Goal: Task Accomplishment & Management: Use online tool/utility

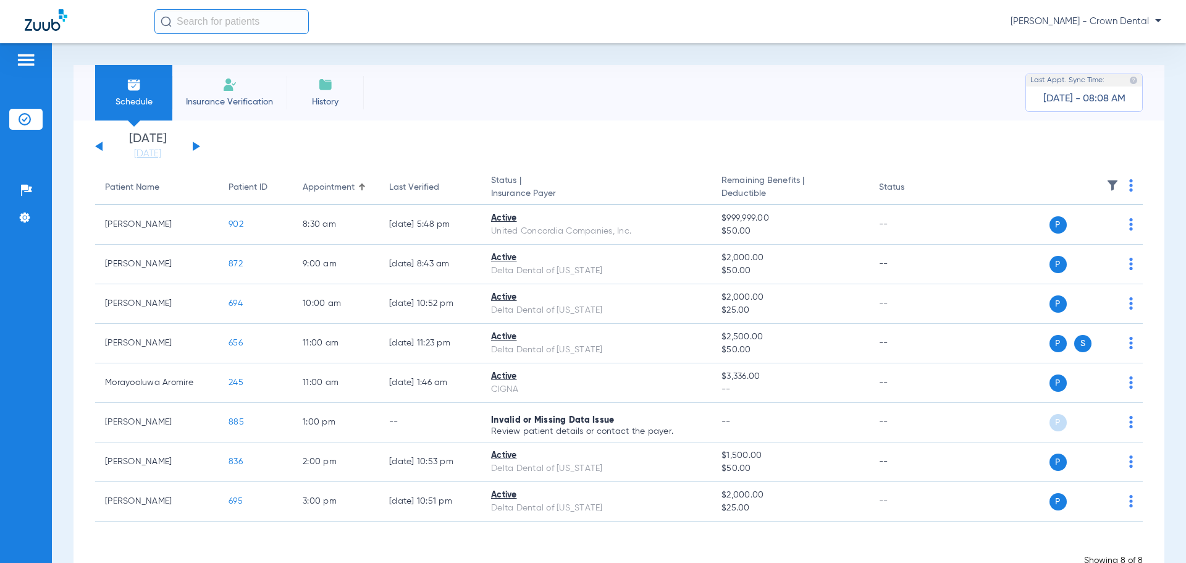
click at [196, 145] on button at bounding box center [196, 145] width 7 height 9
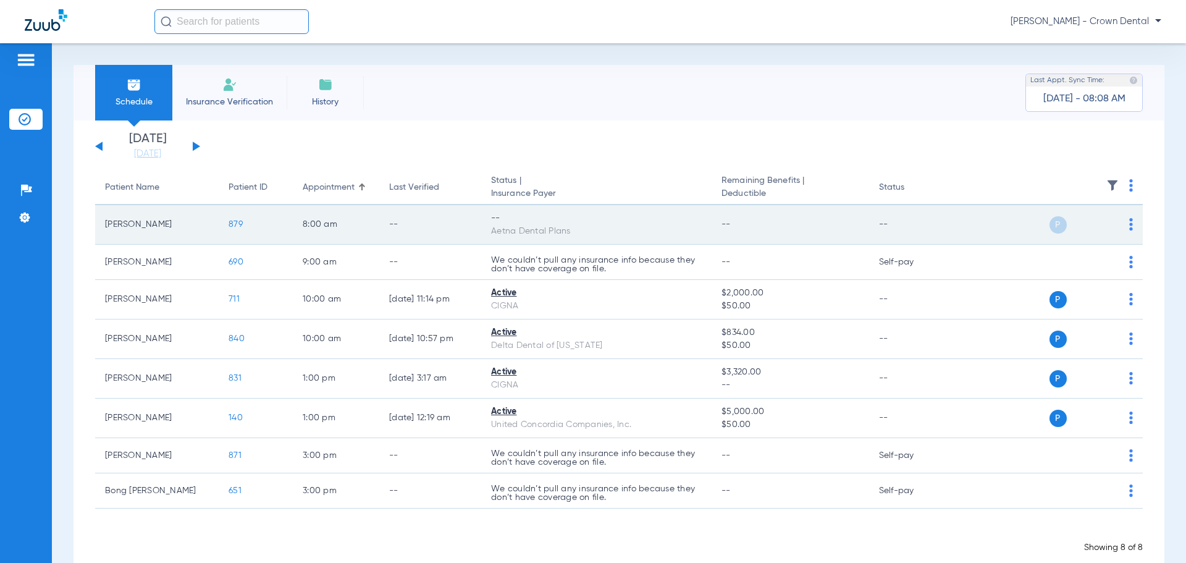
click at [1129, 223] on img at bounding box center [1131, 224] width 4 height 12
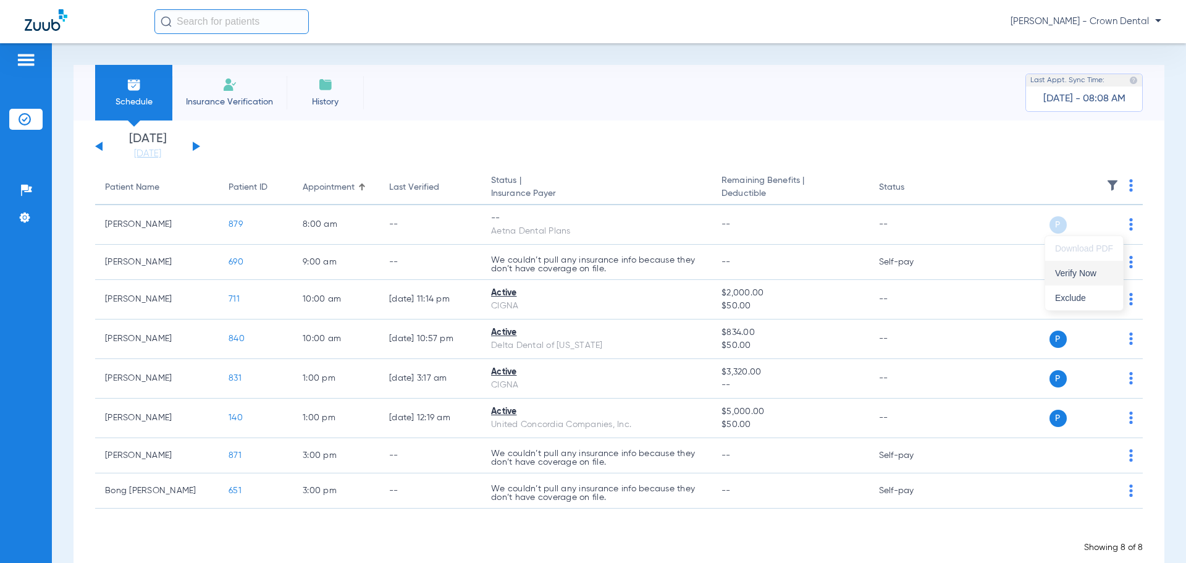
click at [1100, 268] on button "Verify Now" at bounding box center [1084, 273] width 78 height 25
click at [195, 145] on button at bounding box center [196, 145] width 7 height 9
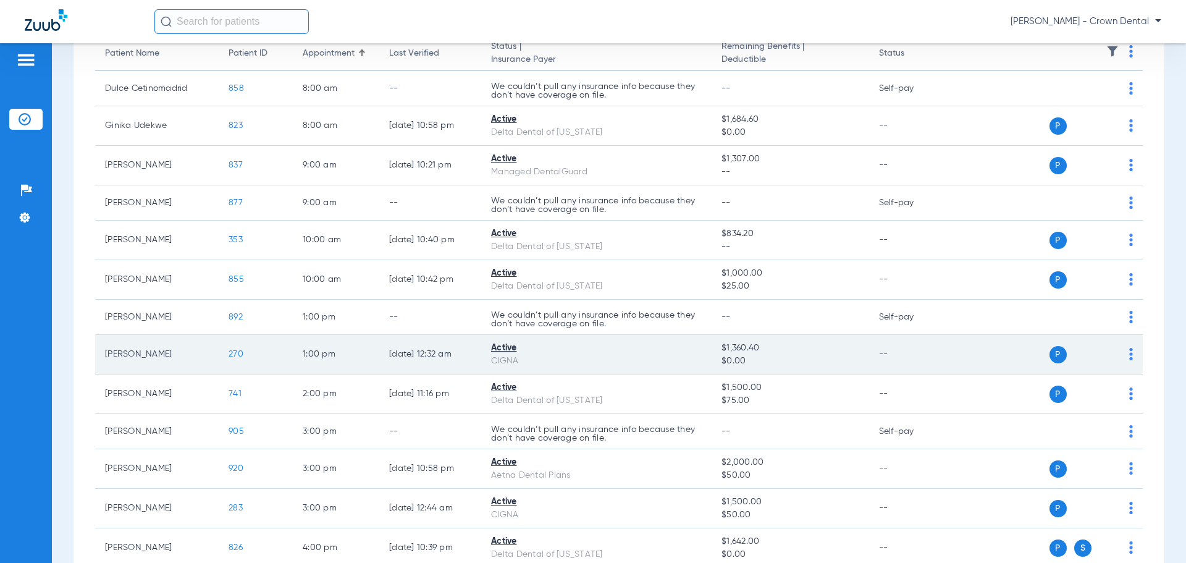
scroll to position [156, 0]
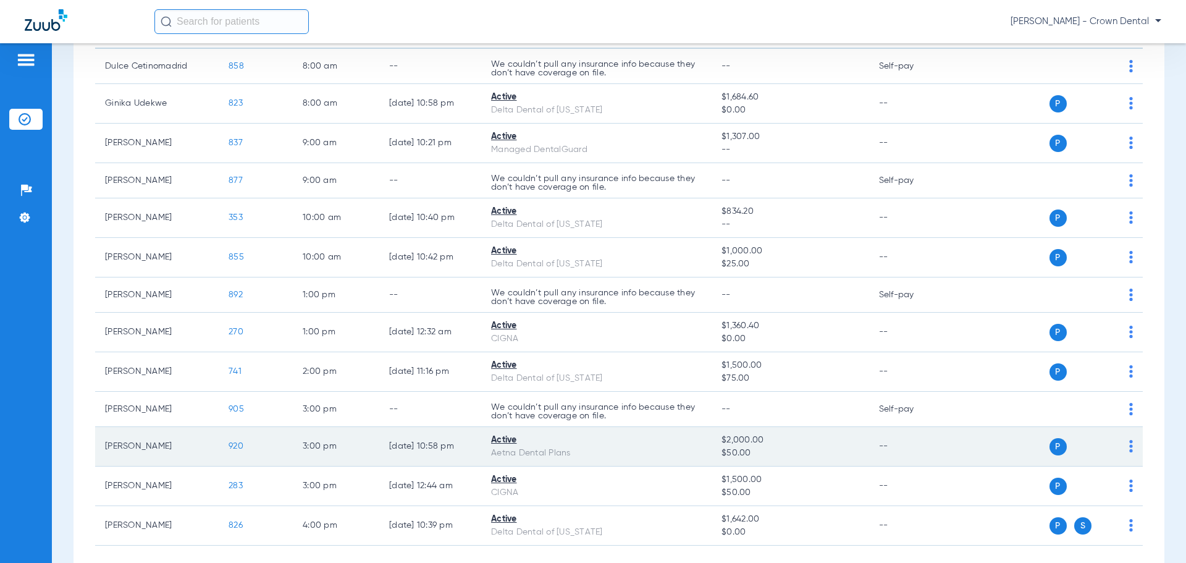
click at [238, 449] on span "920" at bounding box center [236, 446] width 15 height 9
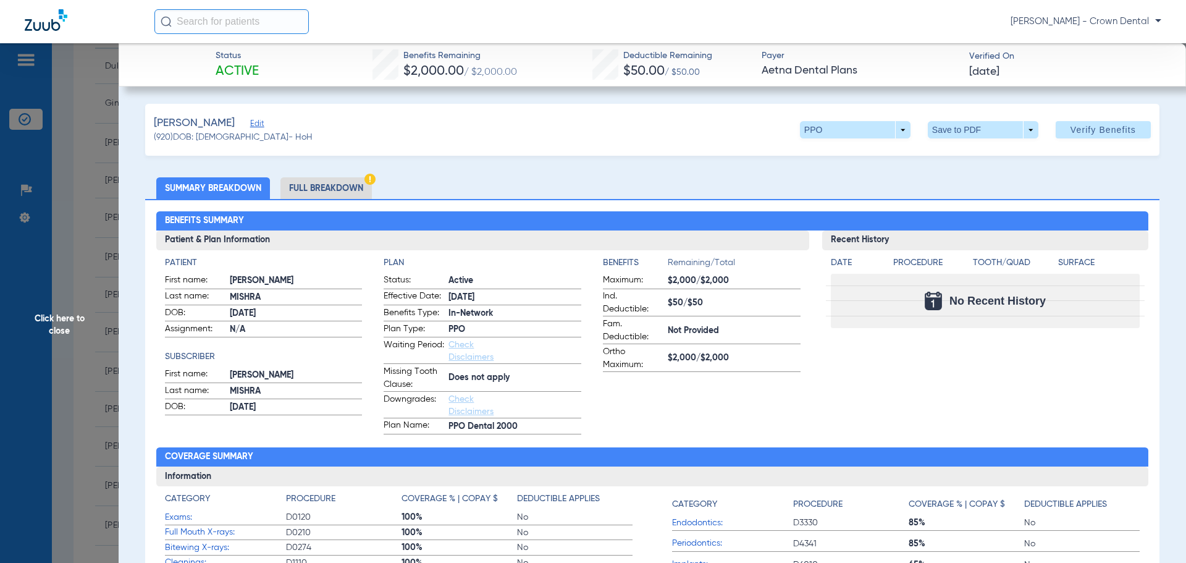
click at [332, 193] on li "Full Breakdown" at bounding box center [325, 188] width 91 height 22
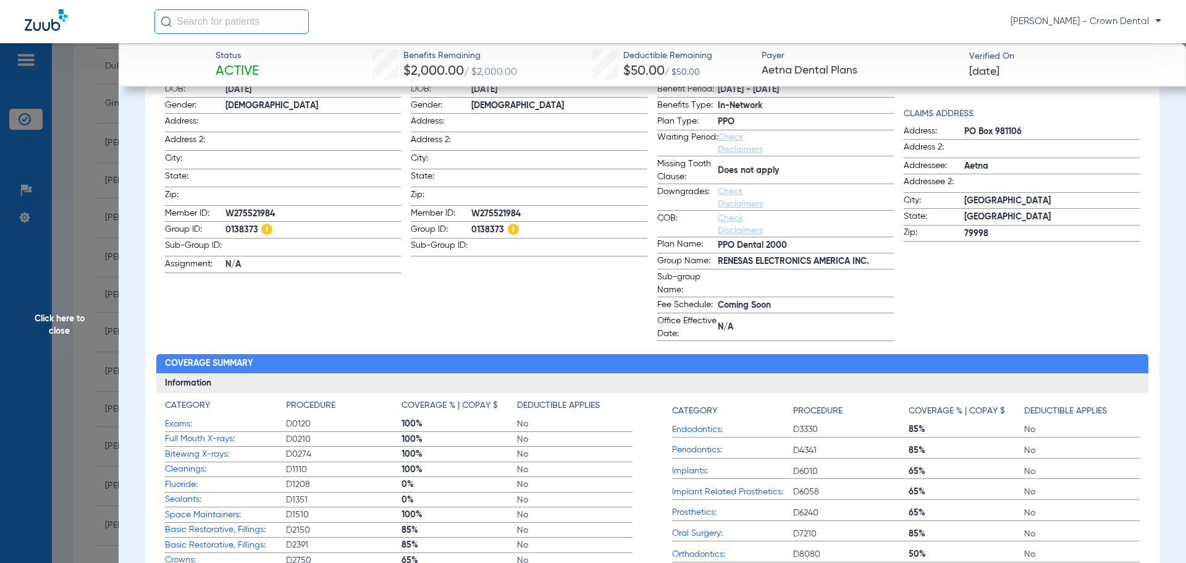
scroll to position [247, 0]
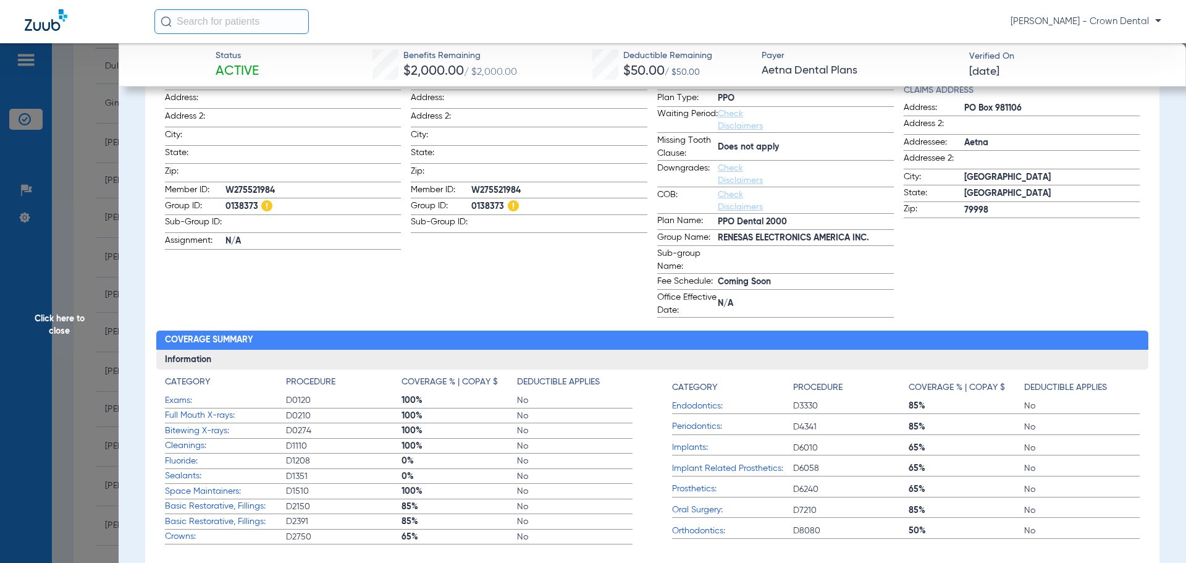
click at [113, 259] on span "Click here to close" at bounding box center [59, 324] width 119 height 563
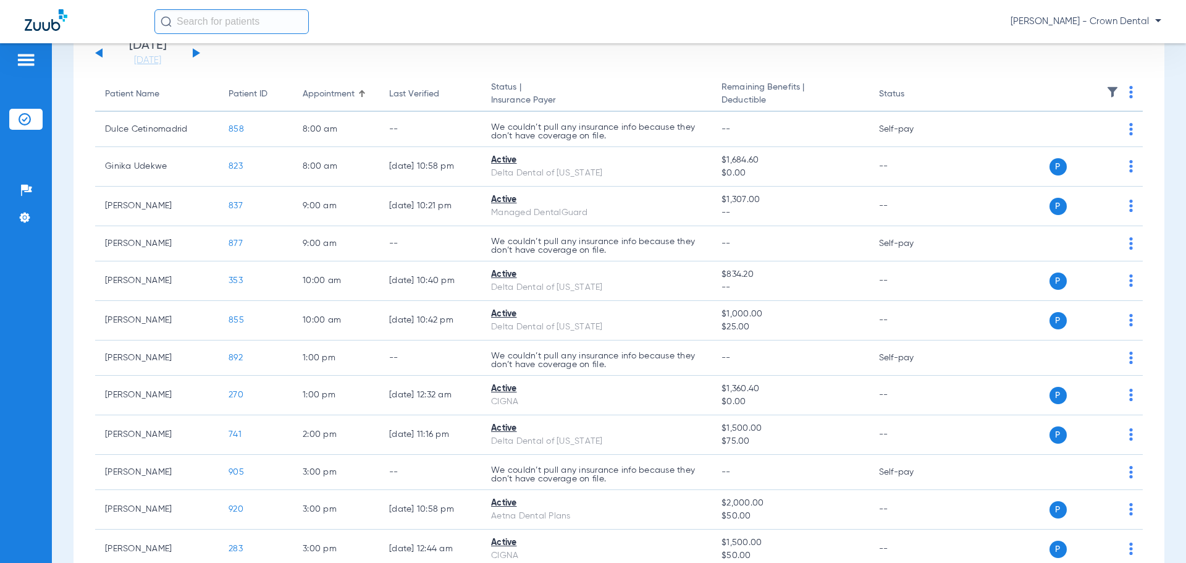
scroll to position [0, 0]
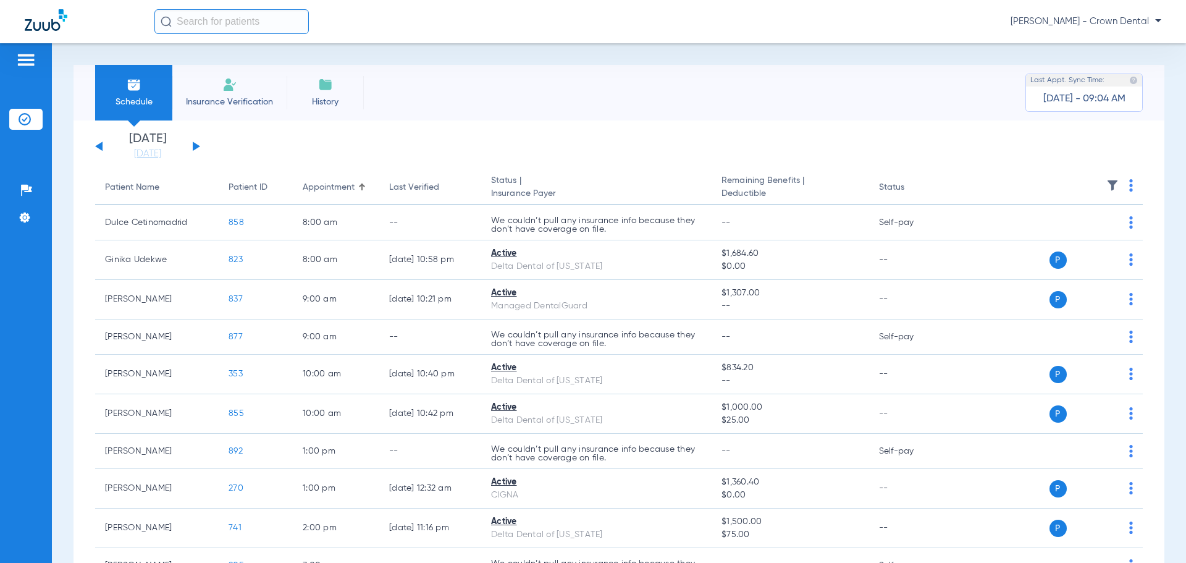
click at [102, 143] on button at bounding box center [98, 145] width 7 height 9
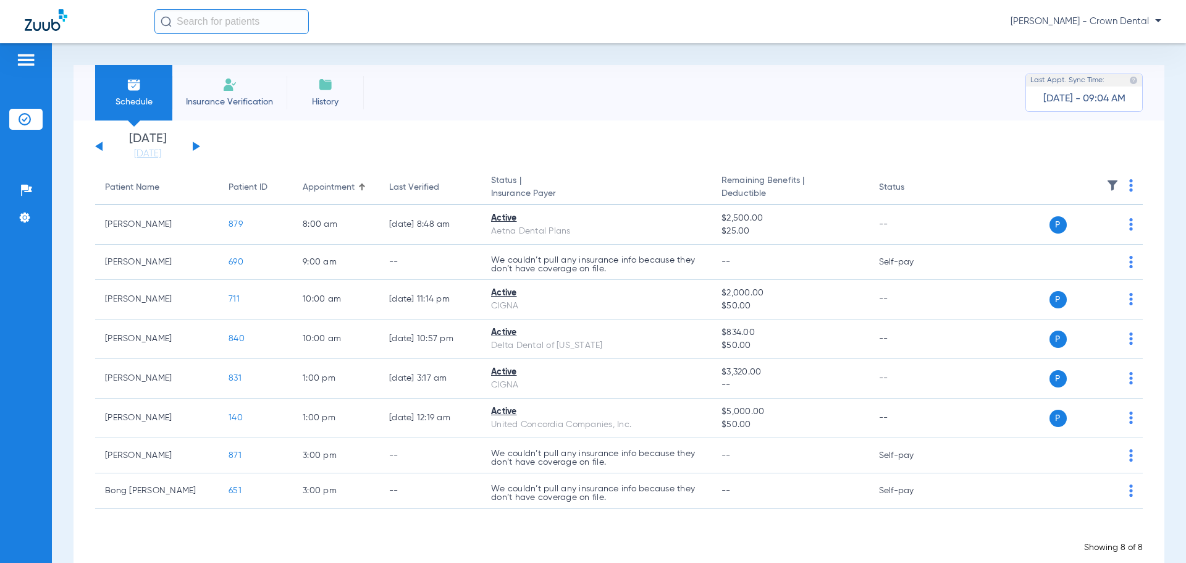
click at [102, 145] on button at bounding box center [98, 145] width 7 height 9
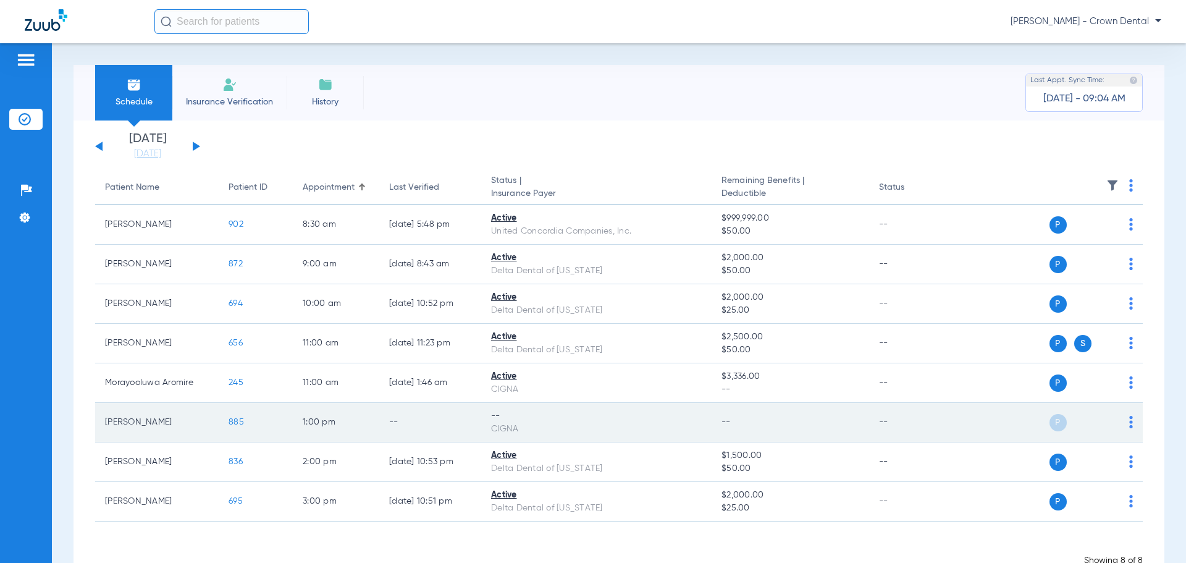
click at [1124, 428] on td "P S" at bounding box center [1048, 423] width 191 height 40
click at [1119, 422] on div "P S" at bounding box center [1043, 422] width 181 height 17
click at [1118, 418] on div "P S" at bounding box center [1043, 422] width 181 height 17
click at [1129, 422] on img at bounding box center [1131, 422] width 4 height 12
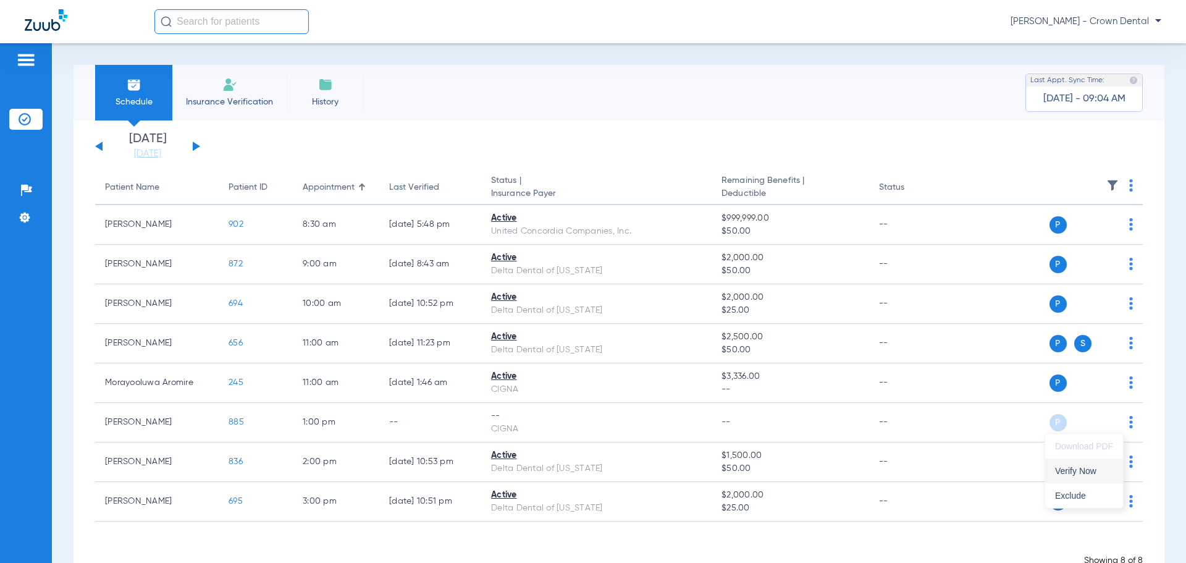
click at [1086, 466] on span "Verify Now" at bounding box center [1084, 470] width 58 height 9
click at [194, 146] on button at bounding box center [196, 145] width 7 height 9
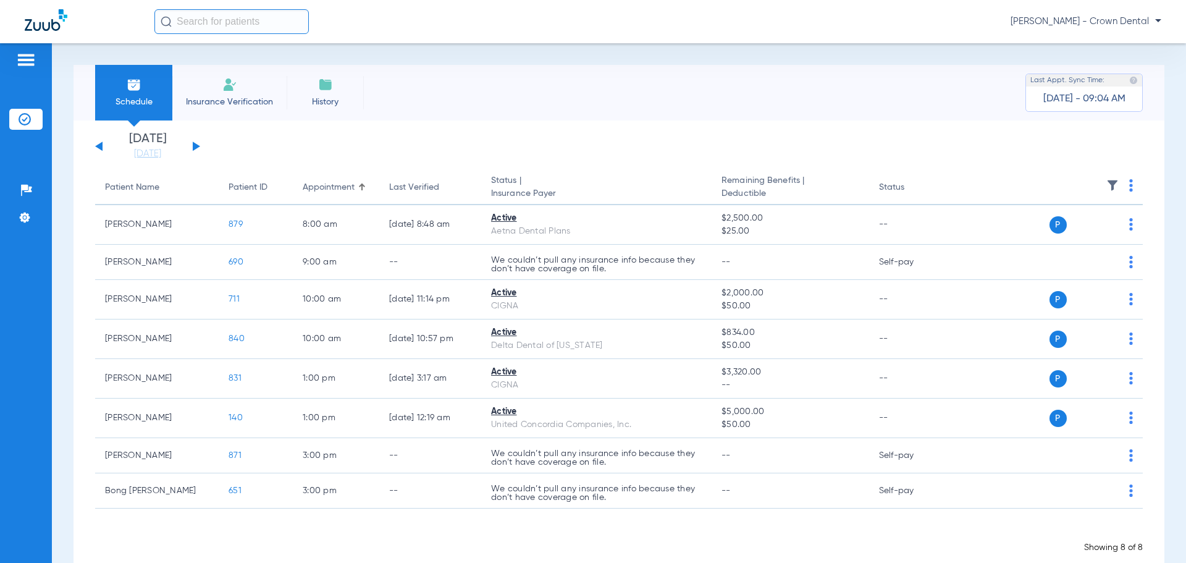
click at [194, 146] on button at bounding box center [196, 145] width 7 height 9
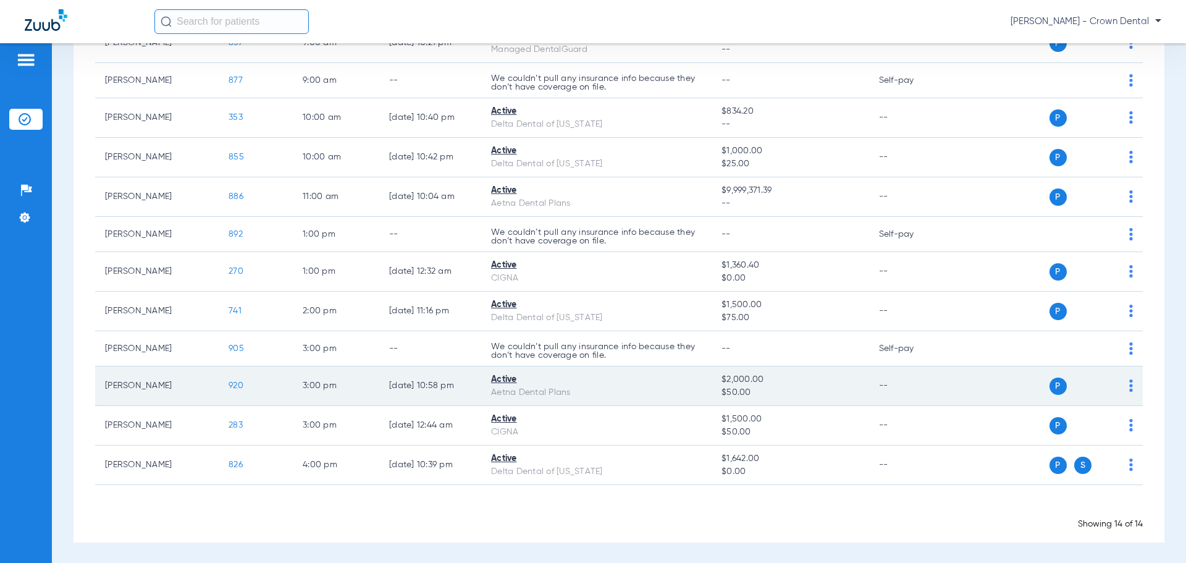
scroll to position [258, 0]
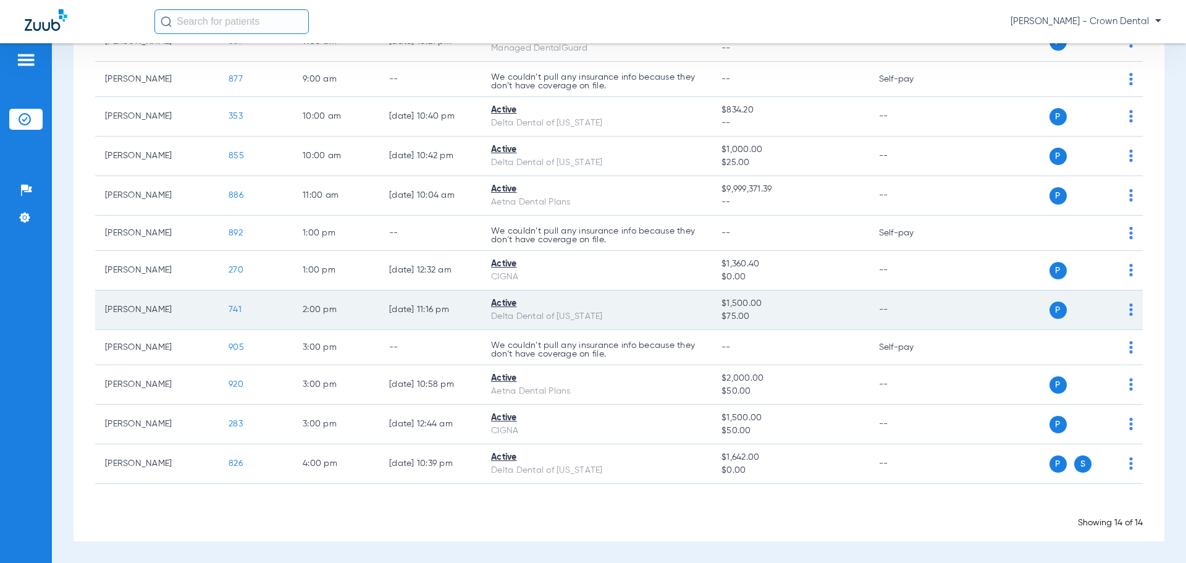
drag, startPoint x: 232, startPoint y: 389, endPoint x: 715, endPoint y: 292, distance: 493.3
click at [706, 297] on tbody "Dulce Cetinomadrid 858 8:00 AM -- We couldn’t pull any insurance info because t…" at bounding box center [619, 215] width 1048 height 536
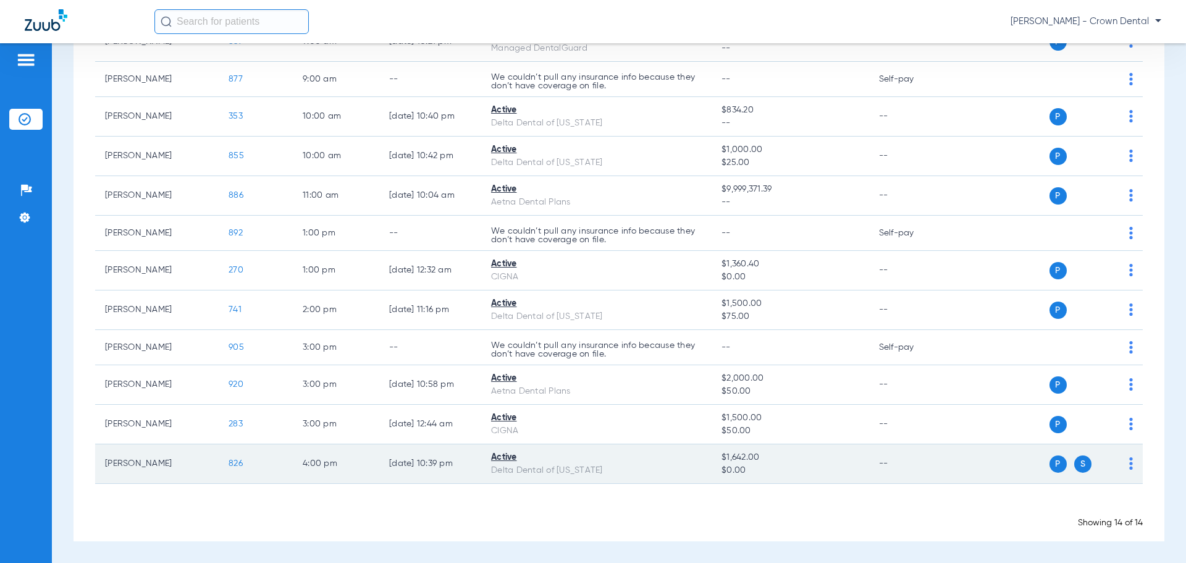
click at [775, 455] on span "$1,642.00" at bounding box center [790, 457] width 137 height 13
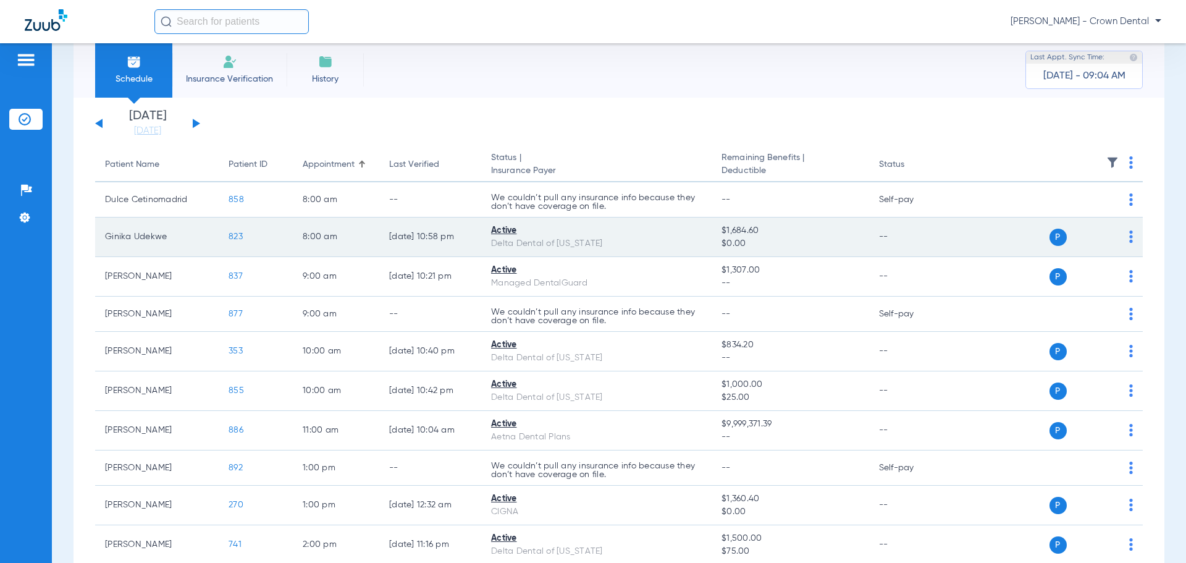
scroll to position [11, 0]
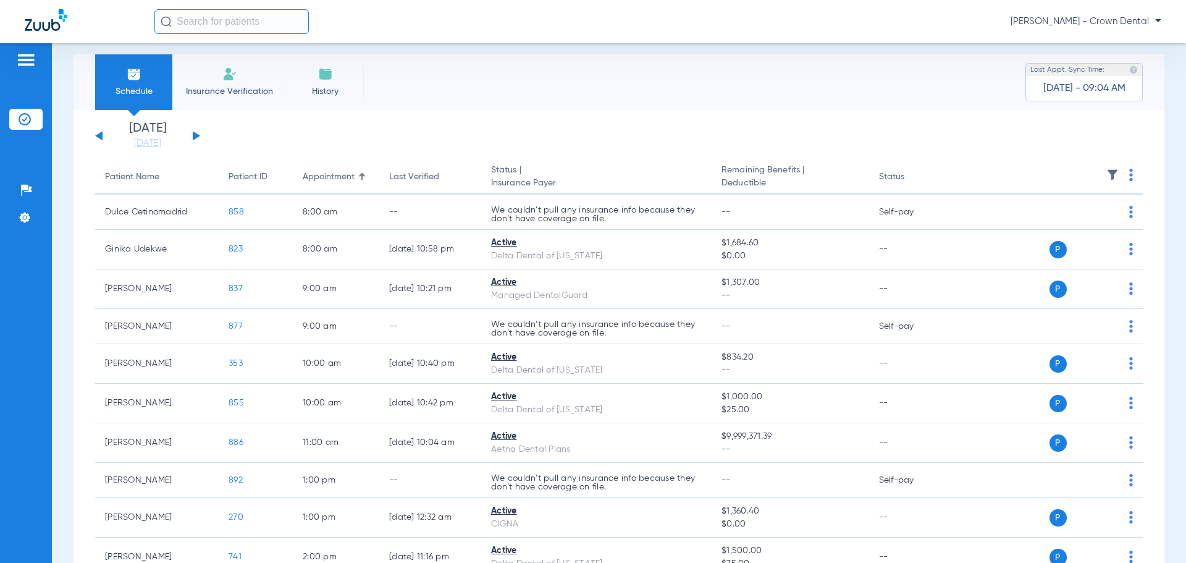
click at [194, 134] on button at bounding box center [196, 135] width 7 height 9
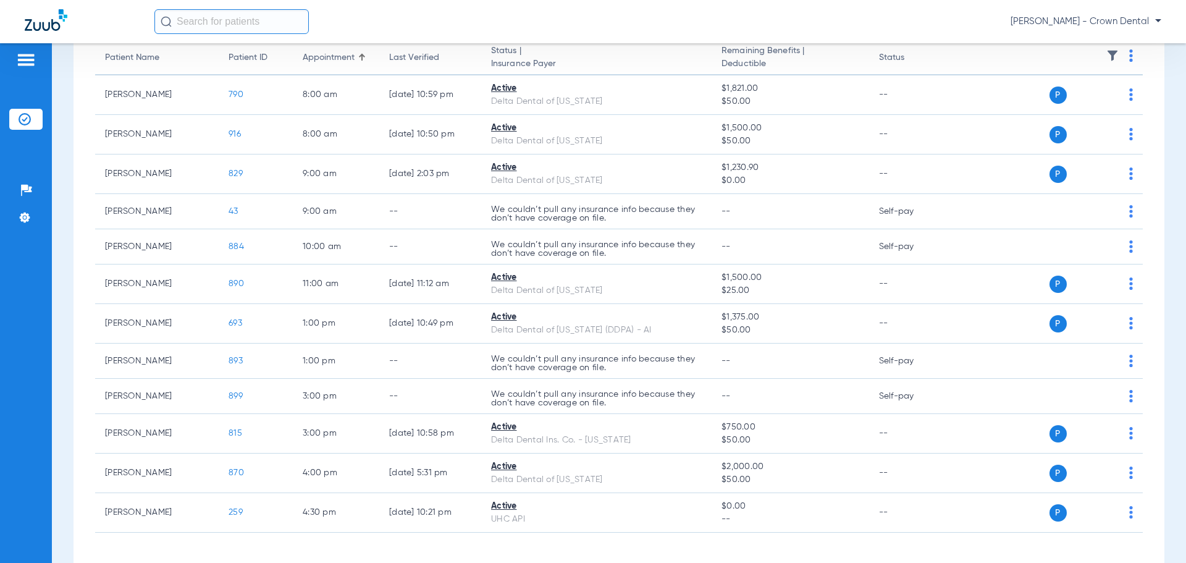
scroll to position [55, 0]
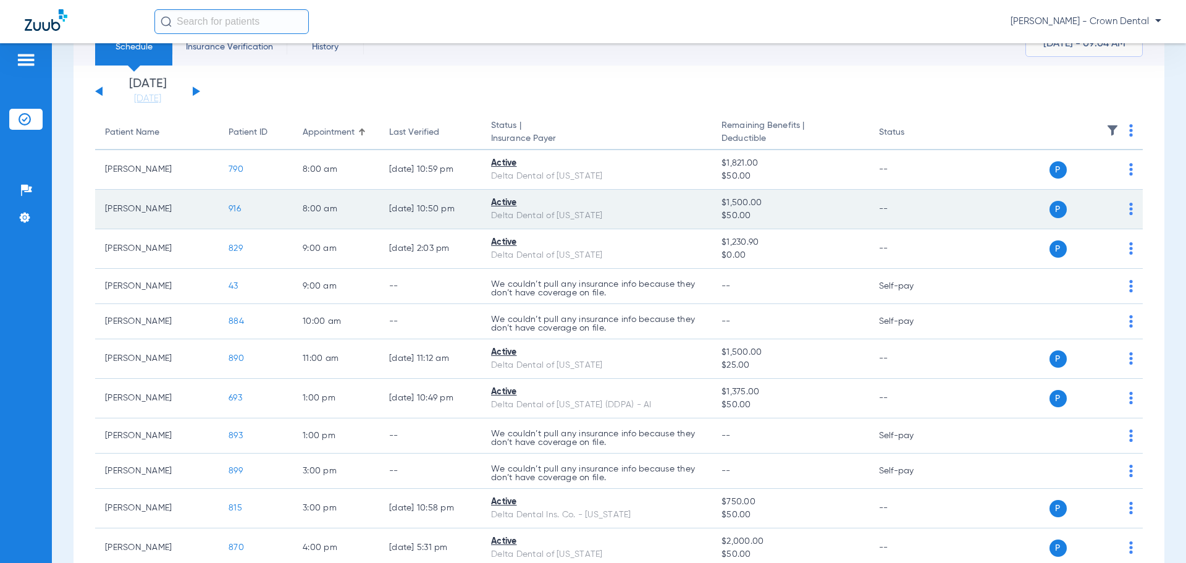
click at [237, 209] on span "916" at bounding box center [235, 208] width 12 height 9
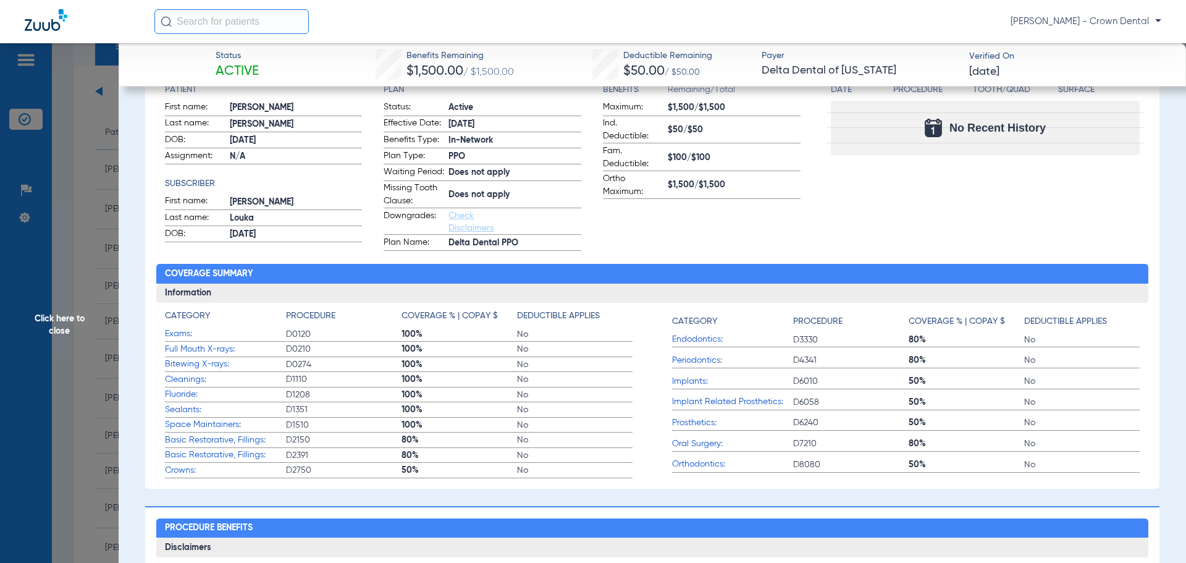
scroll to position [185, 0]
